Goal: Communication & Community: Share content

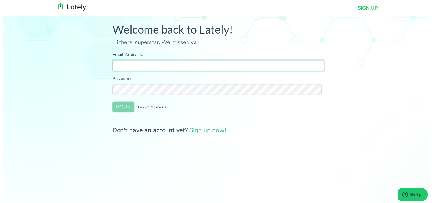
type input "[PERSON_NAME][EMAIL_ADDRESS][DOMAIN_NAME]"
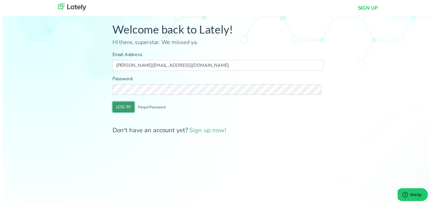
click at [116, 113] on button "LOG IN" at bounding box center [122, 108] width 22 height 11
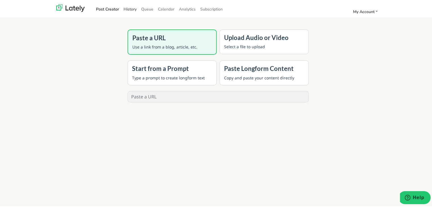
click at [132, 8] on link "History" at bounding box center [130, 7] width 18 height 9
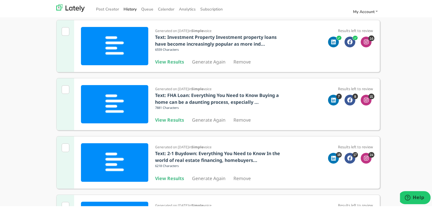
scroll to position [142, 0]
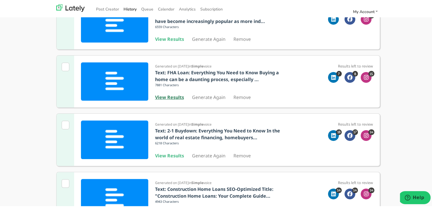
click at [166, 97] on b "View Results" at bounding box center [169, 96] width 29 height 6
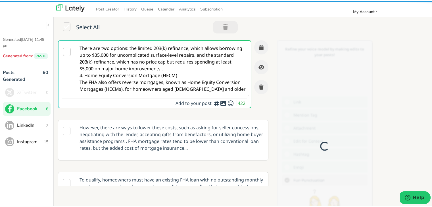
click at [165, 60] on textarea "There are two options: the limited 203(k) refinance, which allows borrowing up …" at bounding box center [163, 68] width 175 height 56
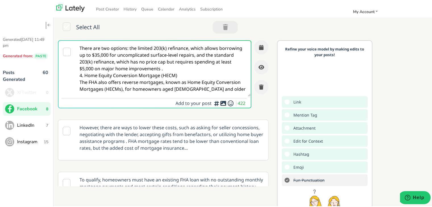
paste textarea "Self-employed in [US_STATE] & buying your first home? 🏠 You have options. Get i…"
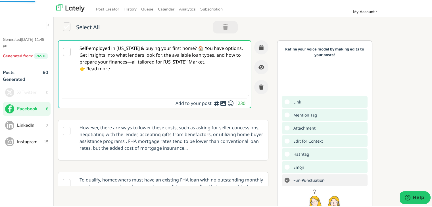
click at [131, 57] on textarea "Self-employed in [US_STATE] & buying your first home? 🏠 You have options. Get i…" at bounding box center [163, 68] width 175 height 56
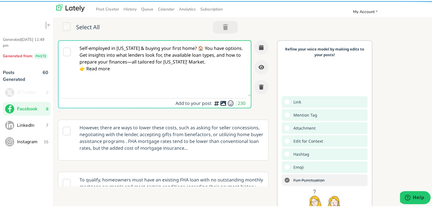
click at [123, 56] on textarea "Self-employed in [US_STATE] & buying your first home? 🏠 You have options. Get i…" at bounding box center [163, 68] width 175 height 56
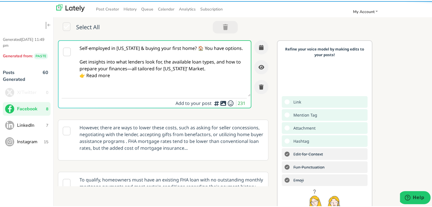
click at [128, 75] on textarea "Self-employed in [US_STATE] & buying your first home? 🏠 You have options. Get i…" at bounding box center [163, 68] width 175 height 56
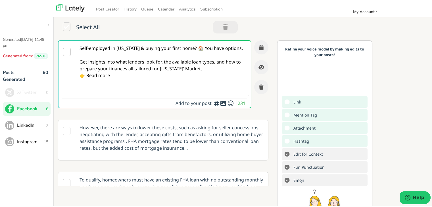
click at [216, 73] on textarea "Self-employed in [US_STATE] & buying your first home? 🏠 You have options. Get i…" at bounding box center [163, 68] width 175 height 56
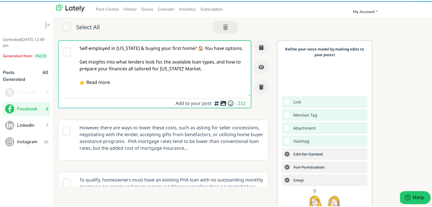
click at [128, 87] on textarea "Self-employed in [US_STATE] & buying your first home? 🏠 You have options. Get i…" at bounding box center [163, 68] width 175 height 56
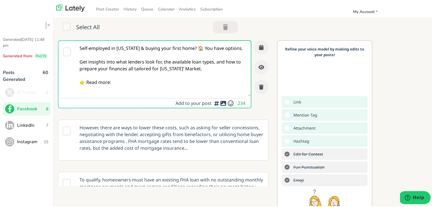
paste textarea "[URL][DOMAIN_NAME][US_STATE]"
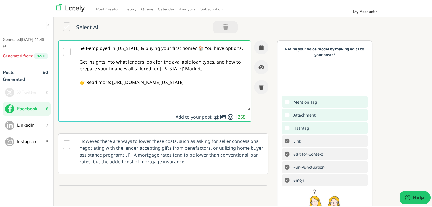
click at [117, 80] on textarea "Self-employed in [US_STATE] & buying your first home? 🏠 You have options. Get i…" at bounding box center [163, 74] width 175 height 69
click at [123, 65] on textarea "Self-employed in [US_STATE] & buying your first home? 🏠 You have options. Get i…" at bounding box center [163, 74] width 175 height 69
click at [205, 48] on textarea "Self-employed in [US_STATE] & buying your first home? 🏠 You have options. Get i…" at bounding box center [163, 74] width 175 height 69
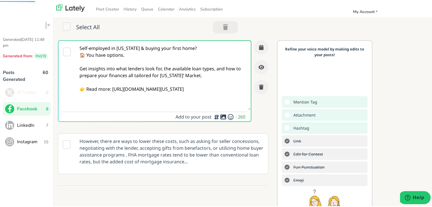
type textarea "Self-employed in [US_STATE] & buying your first home? 🏠 You have options. Get i…"
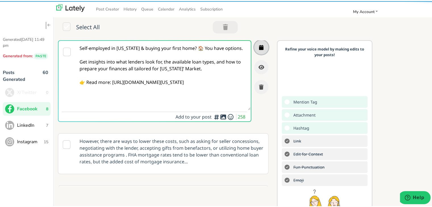
click at [257, 47] on button "button" at bounding box center [261, 46] width 14 height 14
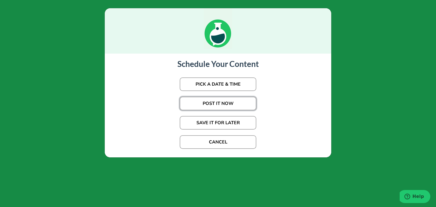
click at [224, 109] on button "POST IT NOW" at bounding box center [218, 104] width 77 height 14
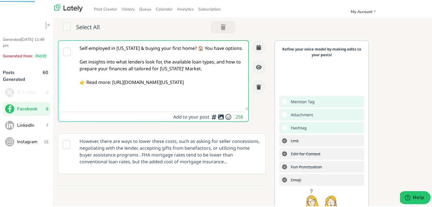
click at [226, 103] on textarea "Self-employed in [US_STATE] & buying your first home? 🏠 You have options. Get i…" at bounding box center [162, 74] width 172 height 69
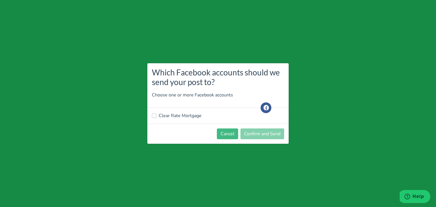
click at [178, 115] on label "Clear Rate Mortgage" at bounding box center [180, 115] width 43 height 7
click at [156, 115] on input "Clear Rate Mortgage" at bounding box center [154, 115] width 5 height 6
checkbox input "true"
click at [258, 137] on button "Confirm and Send" at bounding box center [262, 134] width 44 height 11
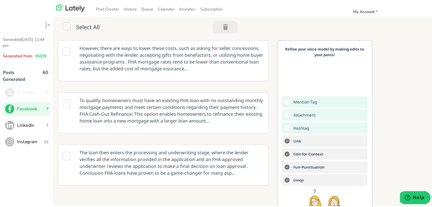
click at [37, 121] on span "LinkedIn" at bounding box center [31, 124] width 29 height 7
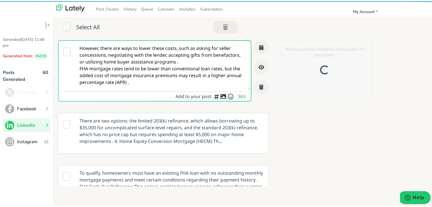
click at [157, 55] on textarea "However, there are ways to lower these costs, such as asking for seller concess…" at bounding box center [163, 64] width 175 height 49
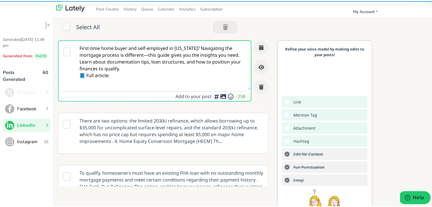
click at [146, 54] on textarea "First-time home buyer and self-employed in [US_STATE]? Navigating the mortgage …" at bounding box center [163, 64] width 175 height 49
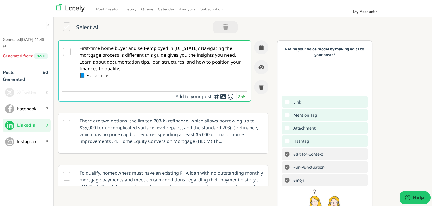
click at [127, 69] on textarea "First-time home buyer and self-employed in [US_STATE]? Navigating the mortgage …" at bounding box center [163, 64] width 175 height 49
click at [207, 46] on textarea "First-time home buyer and self-employed in [US_STATE]? Navigating the mortgage …" at bounding box center [163, 64] width 175 height 49
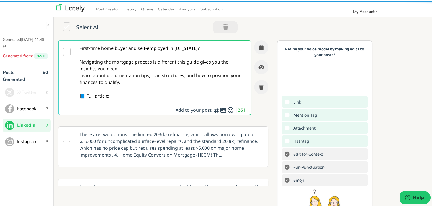
click at [134, 61] on textarea "First-time home buyer and self-employed in [US_STATE]? Navigating the mortgage …" at bounding box center [163, 71] width 175 height 62
click at [129, 66] on textarea "First-time home buyer and self-employed in [US_STATE]? Navigating the mortgage …" at bounding box center [163, 71] width 175 height 62
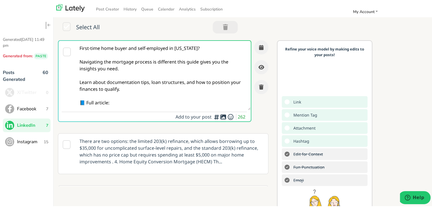
click at [142, 98] on textarea "First-time home buyer and self-employed in [US_STATE]? Navigating the mortgage …" at bounding box center [163, 74] width 175 height 69
click at [133, 104] on textarea "First-time home buyer and self-employed in [US_STATE]? Navigating the mortgage …" at bounding box center [163, 74] width 175 height 69
paste textarea "[URL][DOMAIN_NAME][US_STATE]"
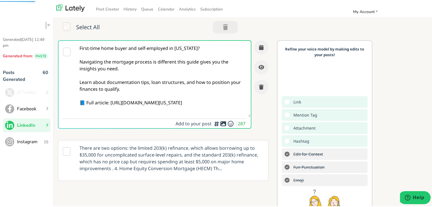
type textarea "First-time home buyer and self-employed in [US_STATE]? Navigating the mortgage …"
click at [254, 49] on button "button" at bounding box center [261, 46] width 14 height 14
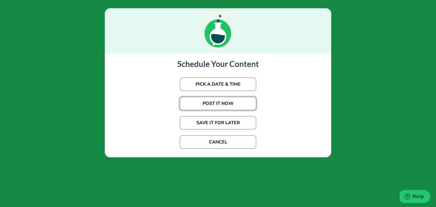
click at [223, 106] on button "POST IT NOW" at bounding box center [218, 104] width 77 height 14
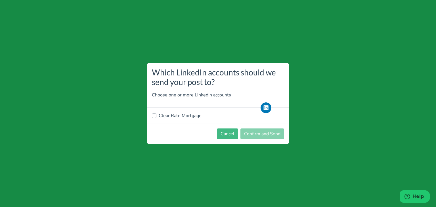
click at [175, 115] on label "Clear Rate Mortgage" at bounding box center [180, 115] width 43 height 7
click at [156, 115] on input "Clear Rate Mortgage" at bounding box center [154, 115] width 5 height 6
checkbox input "true"
drag, startPoint x: 274, startPoint y: 135, endPoint x: 263, endPoint y: 111, distance: 26.6
click at [272, 135] on button "Confirm and Send" at bounding box center [262, 134] width 44 height 11
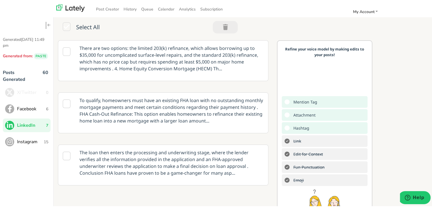
click at [98, 67] on p "There are two options: the limited 203(k) refinance, which allows borrowing up …" at bounding box center [171, 57] width 192 height 36
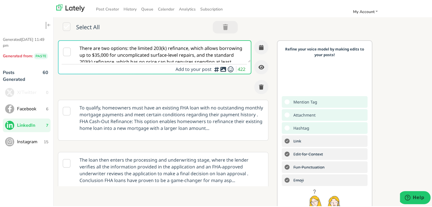
click at [0, 0] on slot "There are two options: the limited 203(k) refinance, which allows borrowing up …" at bounding box center [0, 0] width 0 height 0
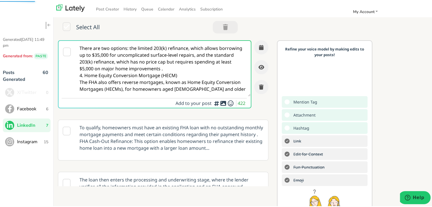
click at [40, 106] on span "Facebook" at bounding box center [31, 107] width 29 height 7
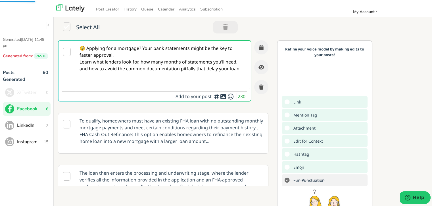
click at [142, 52] on textarea "🧐 Applying for a mortgage? Your bank statements might be the key to faster appr…" at bounding box center [163, 64] width 175 height 49
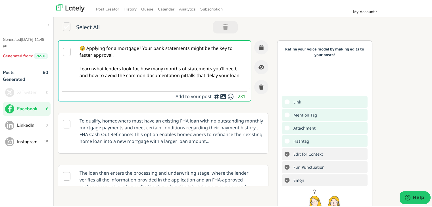
click at [242, 75] on textarea "🧐 Applying for a mortgage? Your bank statements might be the key to faster appr…" at bounding box center [163, 64] width 175 height 49
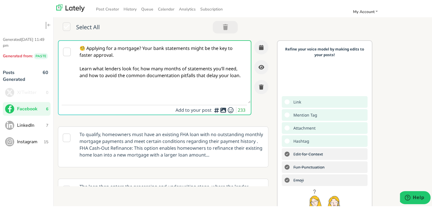
paste textarea "👉 Read now:"
paste textarea "[URL][DOMAIN_NAME]"
type textarea "🧐 Applying for a mortgage? Your bank statements might be the key to faster appr…"
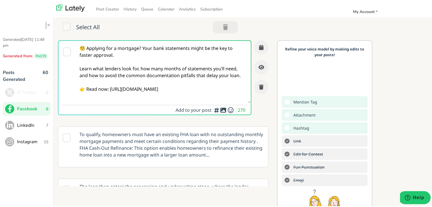
click at [246, 41] on div "🧐 Applying for a mortgage? Your bank statements might be the key to faster appr…" at bounding box center [163, 79] width 210 height 81
click at [259, 44] on icon "button" at bounding box center [261, 46] width 5 height 5
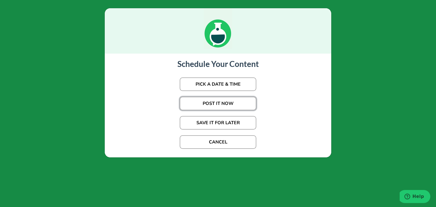
click at [228, 104] on button "POST IT NOW" at bounding box center [218, 104] width 77 height 14
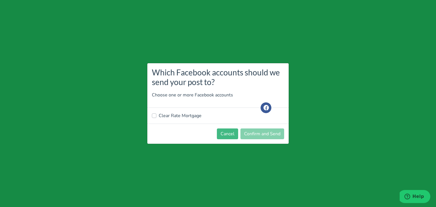
click at [166, 114] on label "Clear Rate Mortgage" at bounding box center [180, 115] width 43 height 7
click at [156, 114] on input "Clear Rate Mortgage" at bounding box center [154, 115] width 5 height 6
checkbox input "true"
click at [277, 135] on button "Confirm and Send" at bounding box center [262, 134] width 44 height 11
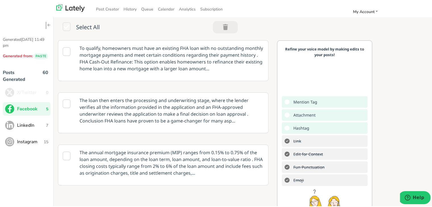
click at [21, 123] on span "LinkedIn" at bounding box center [31, 124] width 29 height 7
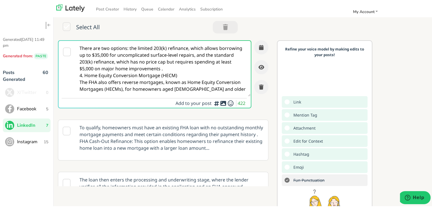
click at [147, 66] on textarea "There are two options: the limited 203(k) refinance, which allows borrowing up …" at bounding box center [163, 68] width 175 height 56
paste textarea "Submitting bank statements for a mortgage doesn’t have to be confusing—or slow.…"
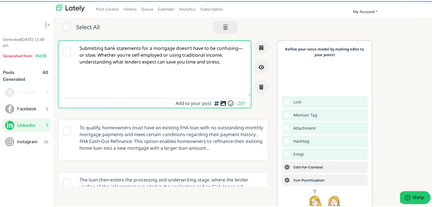
click at [83, 56] on textarea "Submitting bank statements for a mortgage doesn’t have to be confusing—or slow.…" at bounding box center [163, 68] width 175 height 56
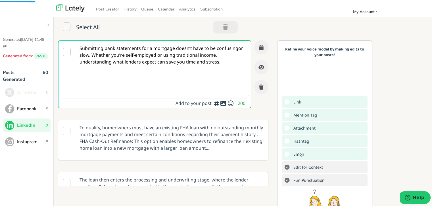
click at [120, 55] on textarea "Submitting bank statements for a mortgage doesn’t have to be confusingor slow. …" at bounding box center [163, 68] width 175 height 56
click at [118, 53] on textarea "Submitting bank statements for a mortgage doesn’t have to be confusingor slow. …" at bounding box center [163, 68] width 175 height 56
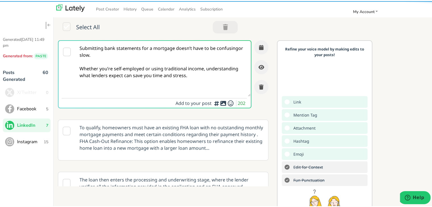
click at [125, 92] on textarea "Submitting bank statements for a mortgage doesn’t have to be confusingor slow. …" at bounding box center [163, 68] width 175 height 56
click at [216, 77] on textarea "Submitting bank statements for a mortgage doesn’t have to be confusingor slow. …" at bounding box center [163, 68] width 175 height 56
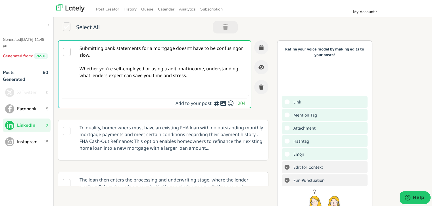
paste textarea "Full read here:"
paste textarea "[URL][DOMAIN_NAME]"
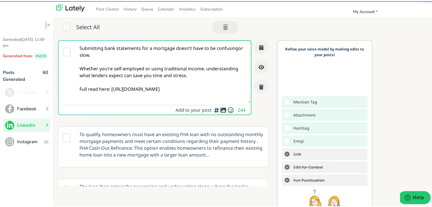
type textarea "Submitting bank statements for a mortgage doesn’t have to be confusingor slow. …"
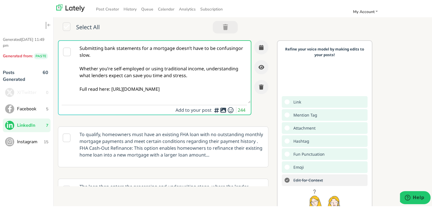
click at [176, 92] on textarea "Submitting bank statements for a mortgage doesn’t have to be confusingor slow. …" at bounding box center [163, 71] width 175 height 62
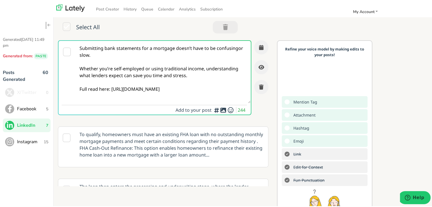
click at [99, 55] on textarea "Submitting bank statements for a mortgage doesn’t have to be confusingor slow. …" at bounding box center [163, 71] width 175 height 62
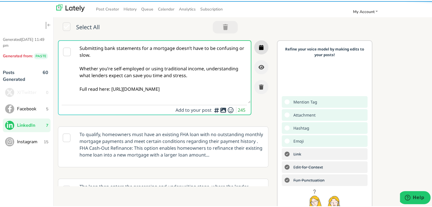
type textarea "Submitting bank statements for a mortgage doesn’t have to be confusing or slow.…"
click at [257, 47] on button "button" at bounding box center [261, 46] width 14 height 14
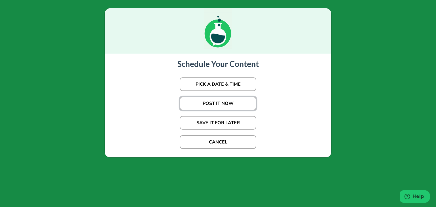
click at [213, 107] on button "POST IT NOW" at bounding box center [218, 104] width 77 height 14
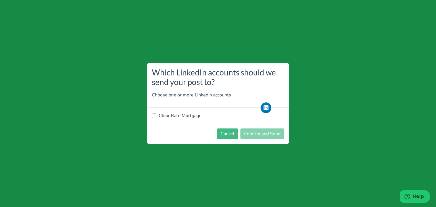
click at [183, 122] on div "Clear Rate Mortgage" at bounding box center [217, 116] width 141 height 16
click at [185, 118] on label "Clear Rate Mortgage" at bounding box center [180, 115] width 43 height 7
click at [156, 118] on input "Clear Rate Mortgage" at bounding box center [154, 115] width 5 height 6
checkbox input "true"
click at [244, 137] on button "Confirm and Send" at bounding box center [262, 134] width 44 height 11
